Goal: Find specific page/section: Find specific page/section

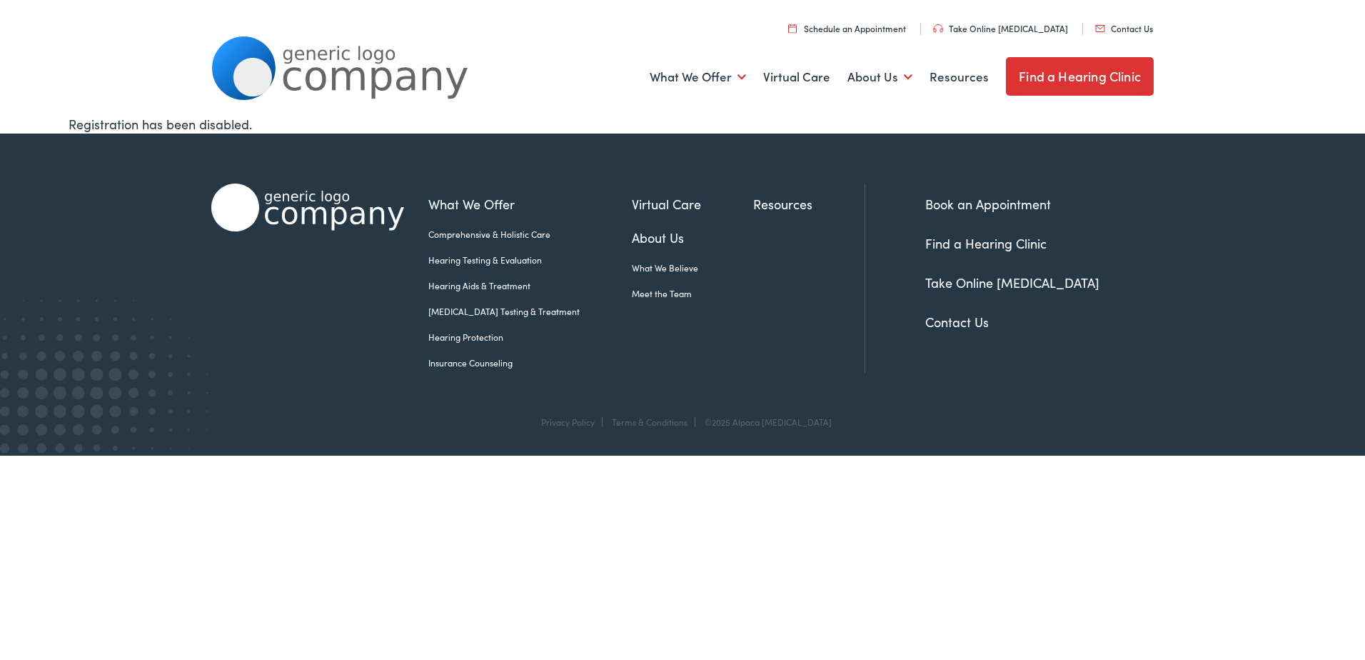
click at [944, 248] on link "Find a Hearing Clinic" at bounding box center [985, 243] width 121 height 18
